Goal: Task Accomplishment & Management: Complete application form

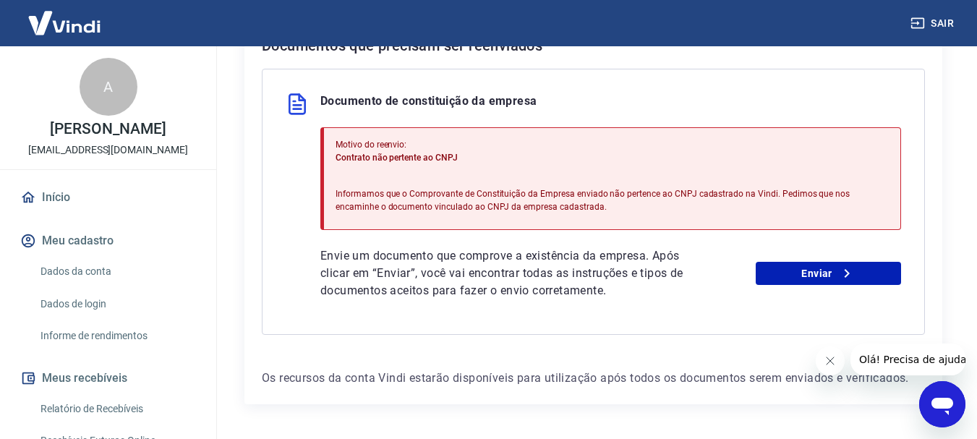
scroll to position [361, 0]
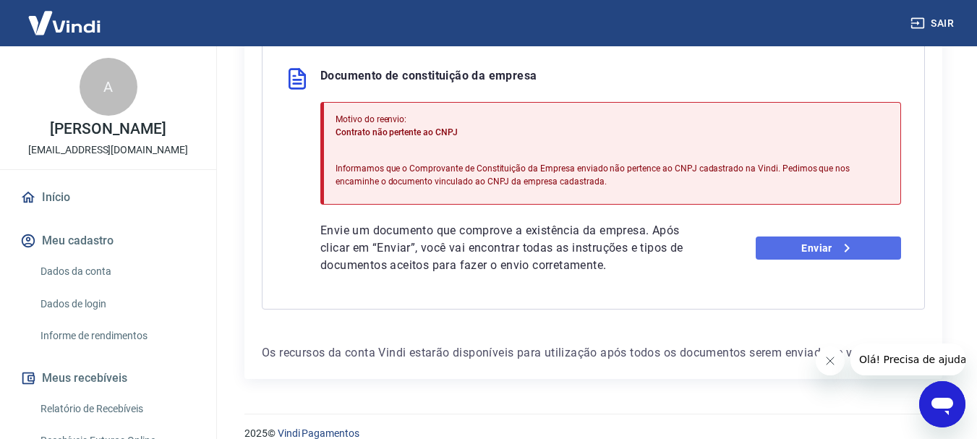
click at [775, 252] on link "Enviar" at bounding box center [828, 247] width 145 height 23
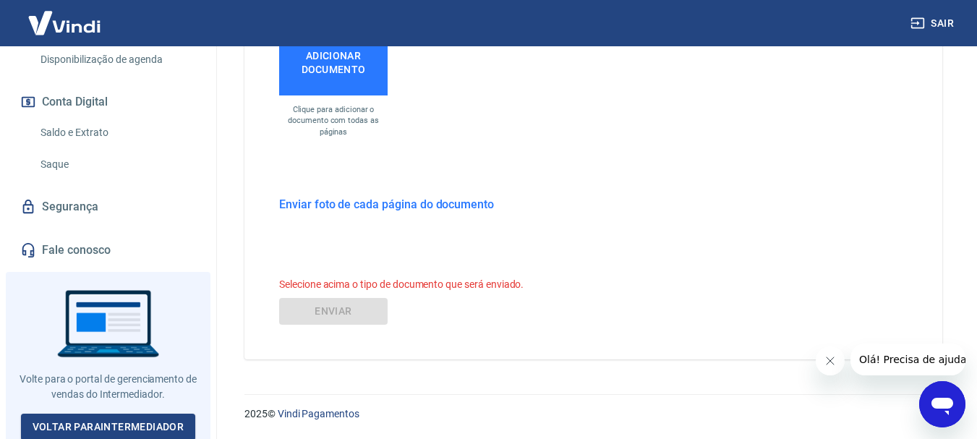
scroll to position [463, 0]
